Goal: Use online tool/utility: Utilize a website feature to perform a specific function

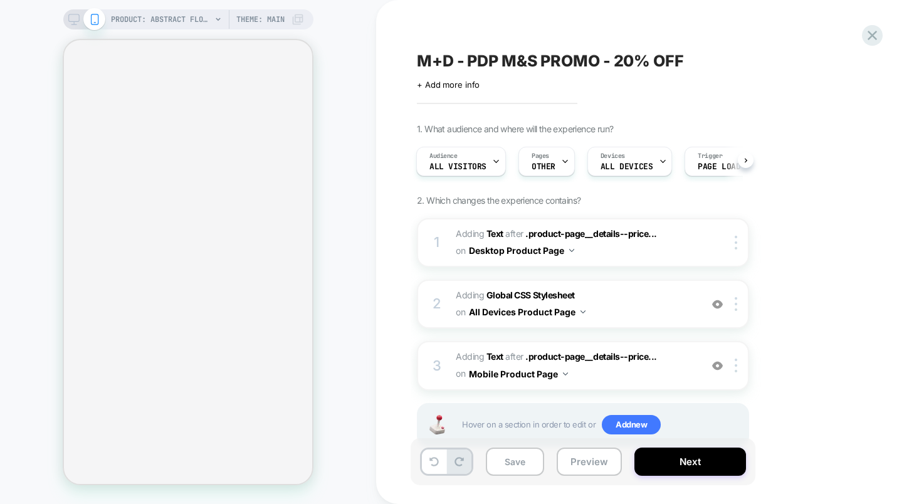
click at [65, 19] on div "PRODUCT: Abstract Floral Bandeau Felicity Midi Dress [d250633mlt] Theme: MAIN" at bounding box center [188, 19] width 250 height 20
click at [71, 19] on icon at bounding box center [73, 19] width 11 height 11
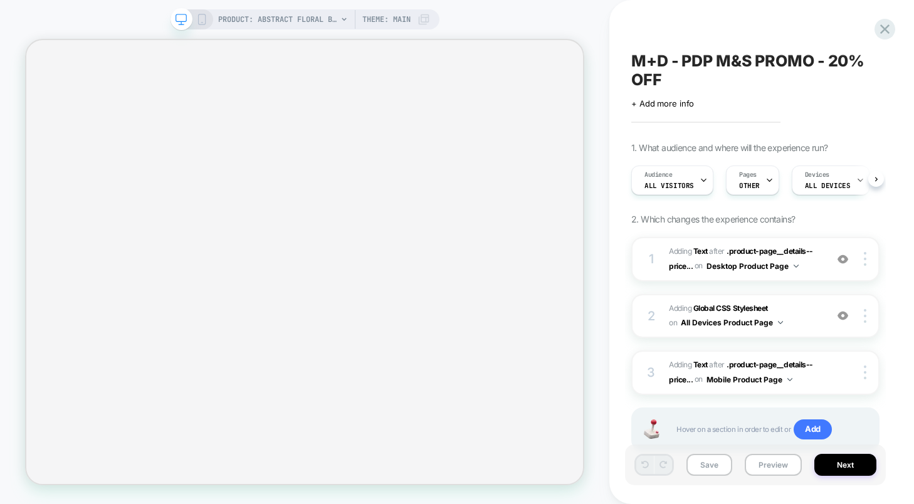
scroll to position [0, 1]
click at [690, 184] on span "All Visitors" at bounding box center [669, 185] width 50 height 9
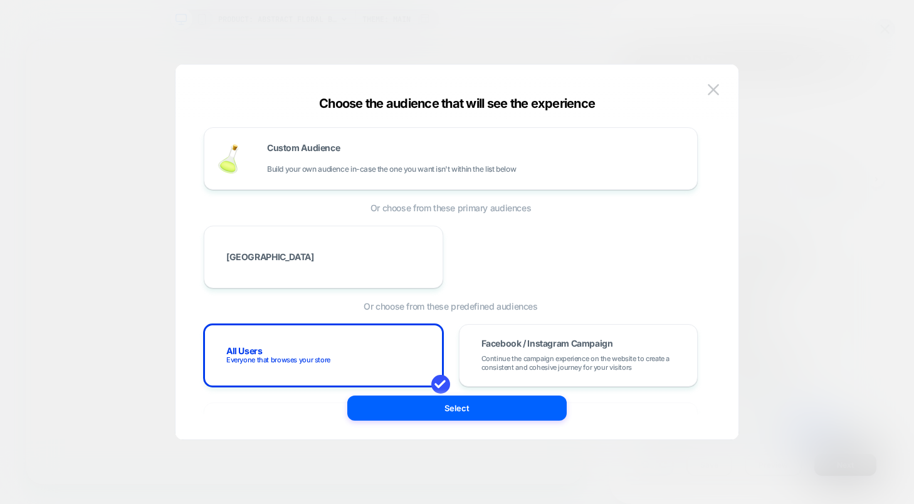
click at [791, 114] on div at bounding box center [457, 252] width 914 height 504
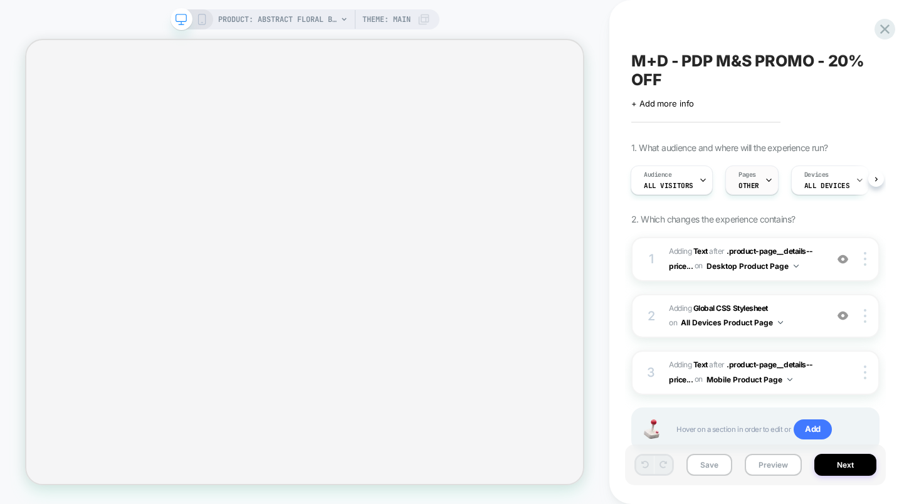
click at [742, 181] on span "OTHER" at bounding box center [749, 185] width 21 height 9
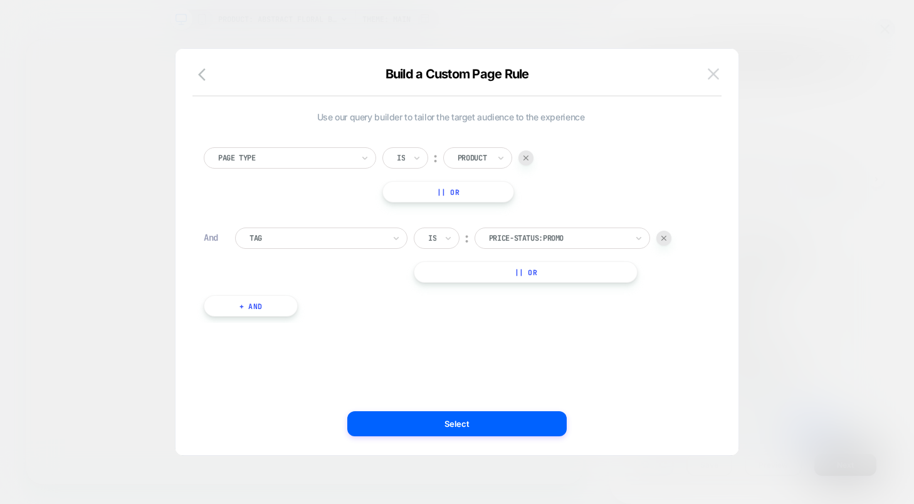
click at [719, 71] on button at bounding box center [713, 74] width 19 height 19
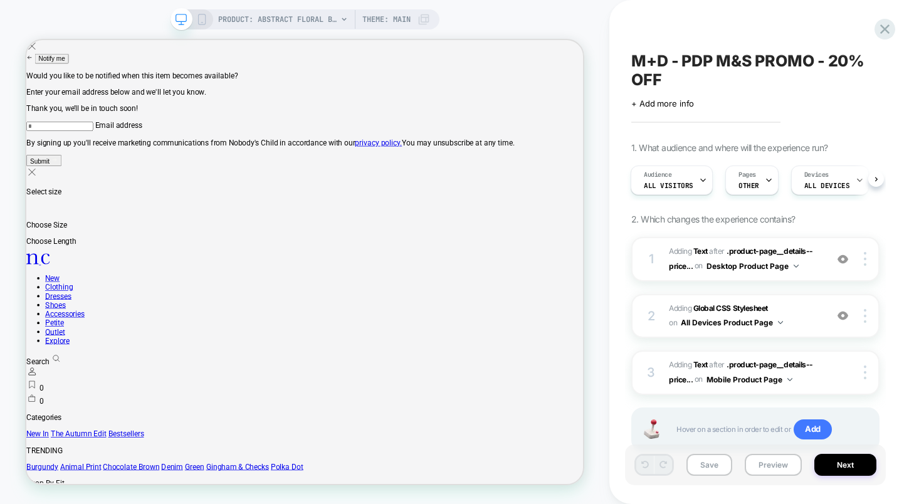
scroll to position [0, 0]
